Goal: Check status

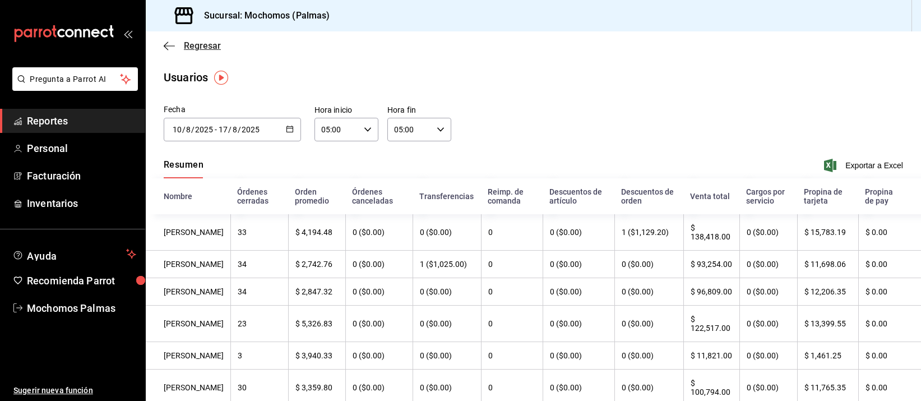
click at [212, 49] on span "Regresar" at bounding box center [202, 45] width 37 height 11
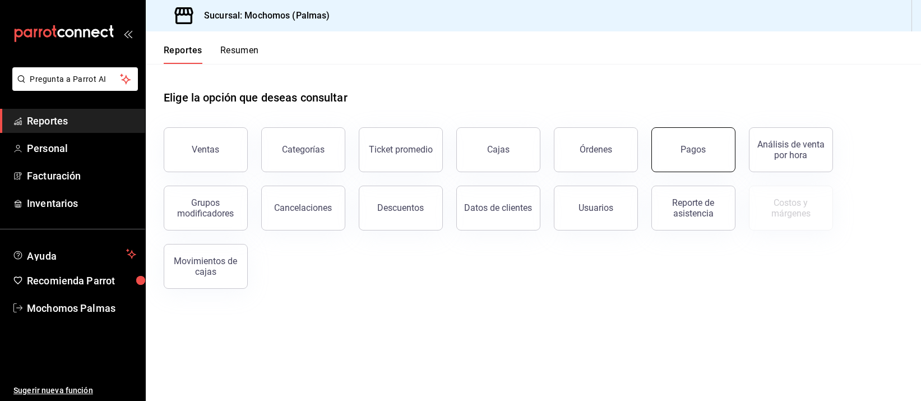
click at [679, 146] on button "Pagos" at bounding box center [693, 149] width 84 height 45
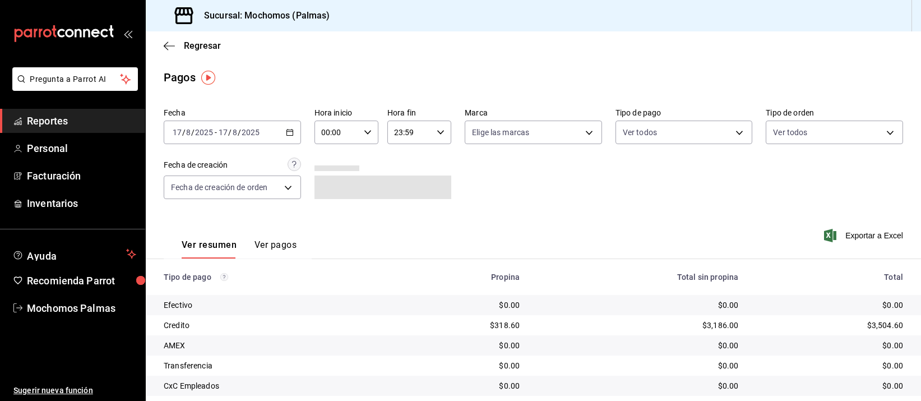
click at [314, 121] on input "00:00" at bounding box center [336, 132] width 45 height 22
click at [331, 224] on span "05" at bounding box center [327, 225] width 13 height 9
type input "05:00"
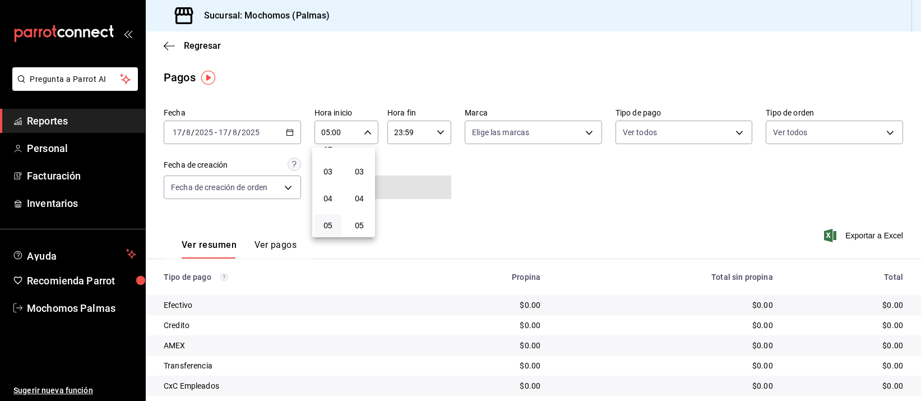
click at [514, 183] on div at bounding box center [460, 200] width 921 height 401
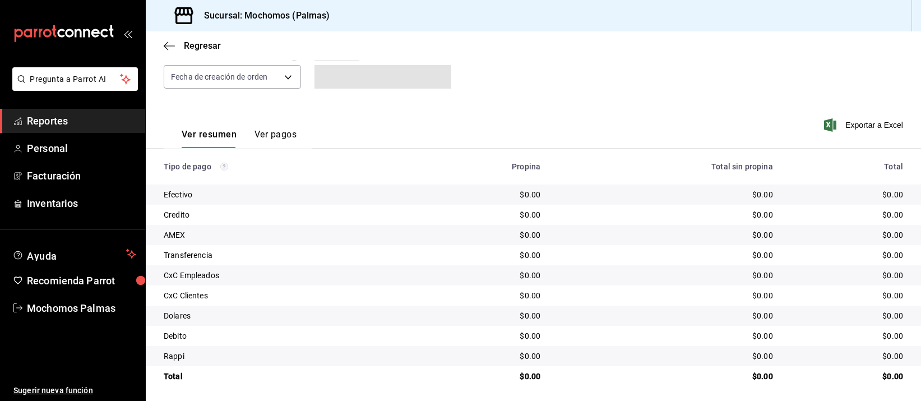
scroll to position [114, 0]
